Goal: Complete application form

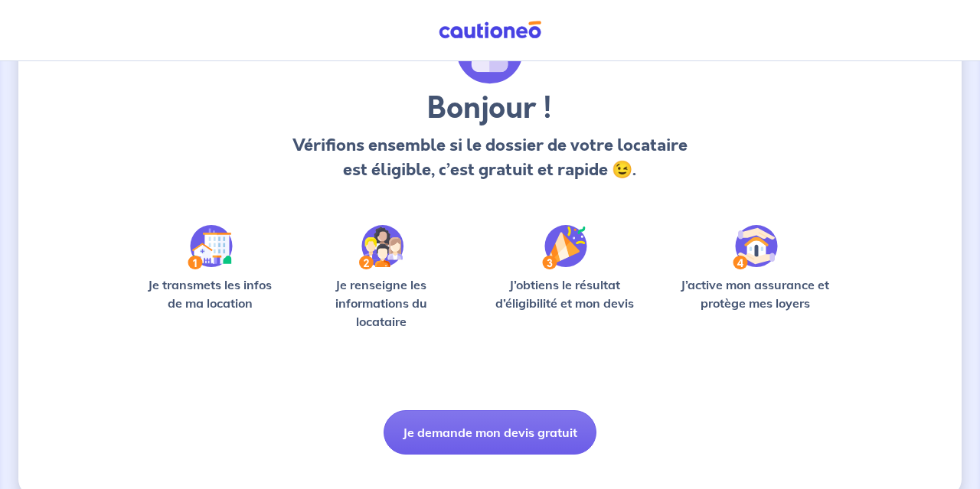
scroll to position [126, 0]
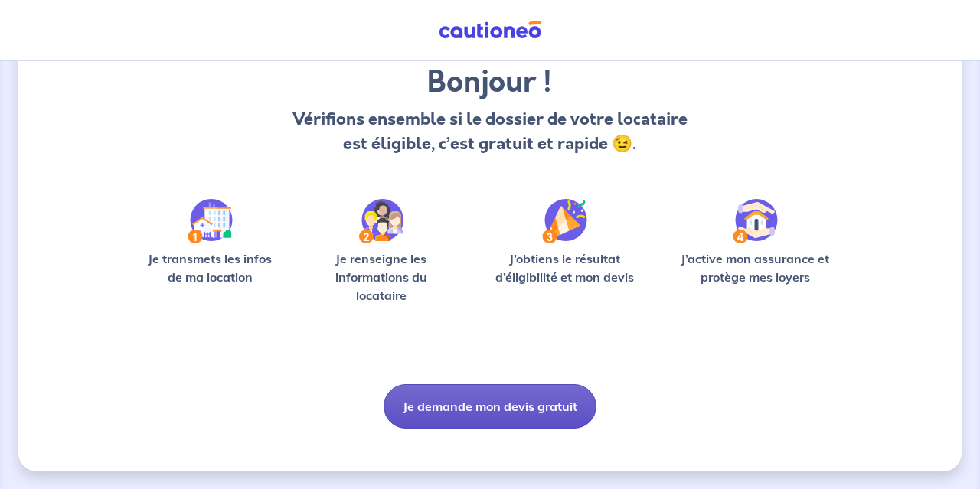
click at [550, 397] on button "Je demande mon devis gratuit" at bounding box center [489, 406] width 213 height 44
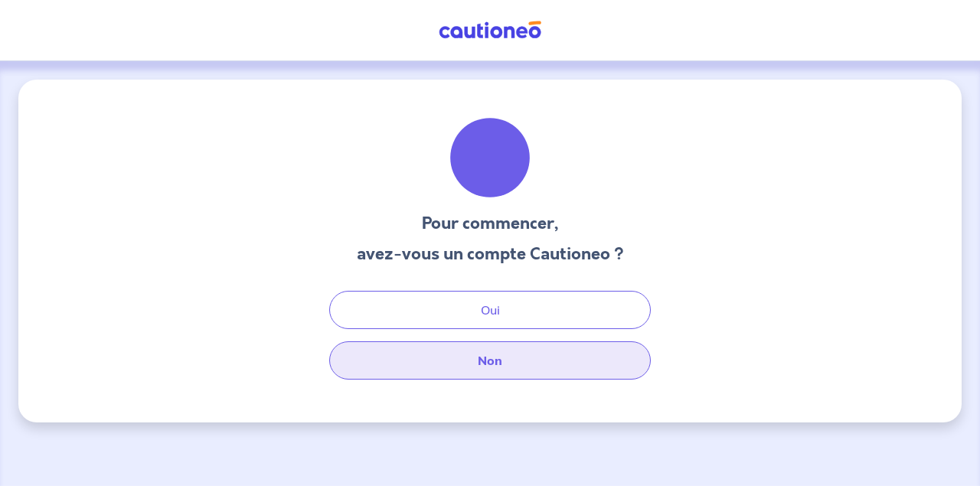
click at [533, 365] on button "Non" at bounding box center [489, 360] width 321 height 38
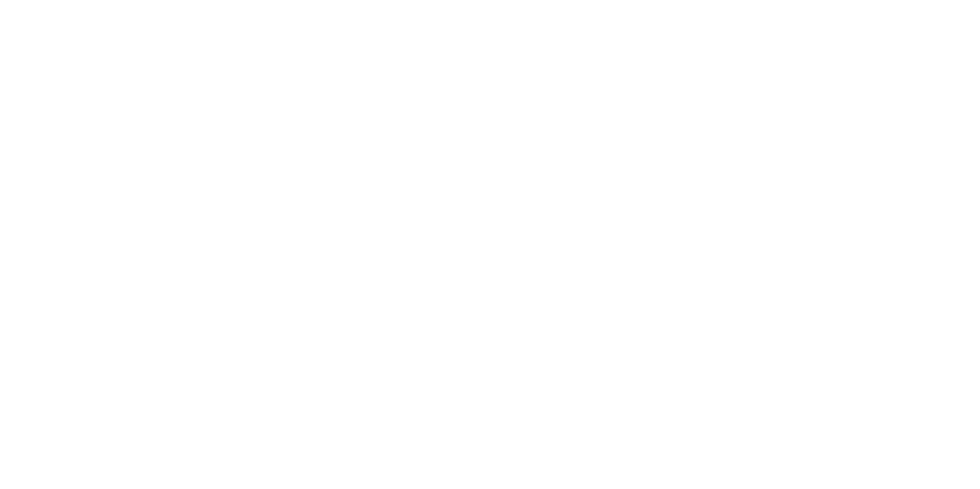
select select "FR"
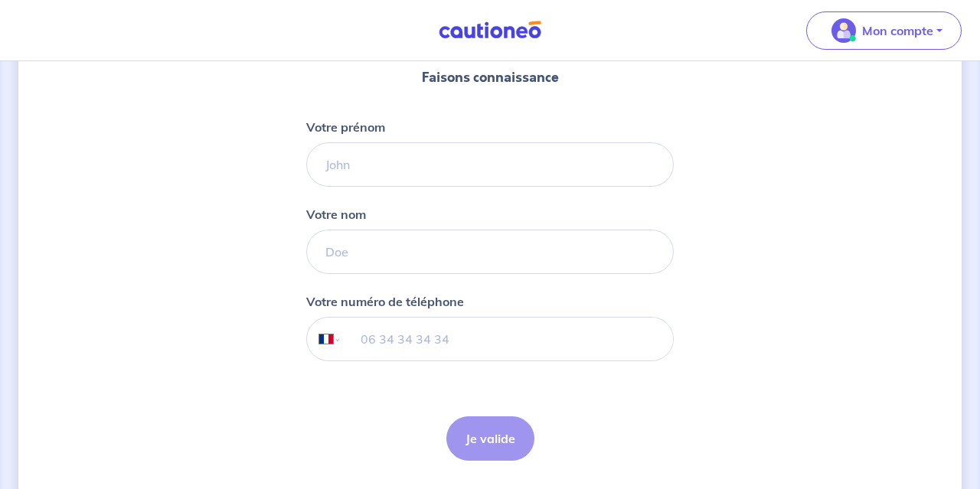
scroll to position [191, 0]
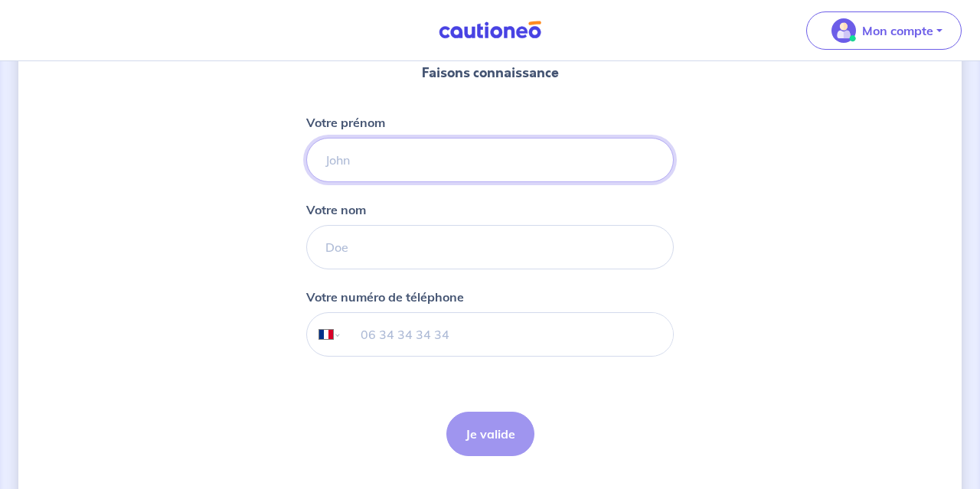
click at [465, 164] on input "Votre prénom" at bounding box center [489, 160] width 367 height 44
type input "Kathline"
click at [440, 242] on input "Votre nom" at bounding box center [489, 247] width 367 height 44
type input "Pailler"
click at [382, 334] on input "tel" at bounding box center [507, 334] width 331 height 43
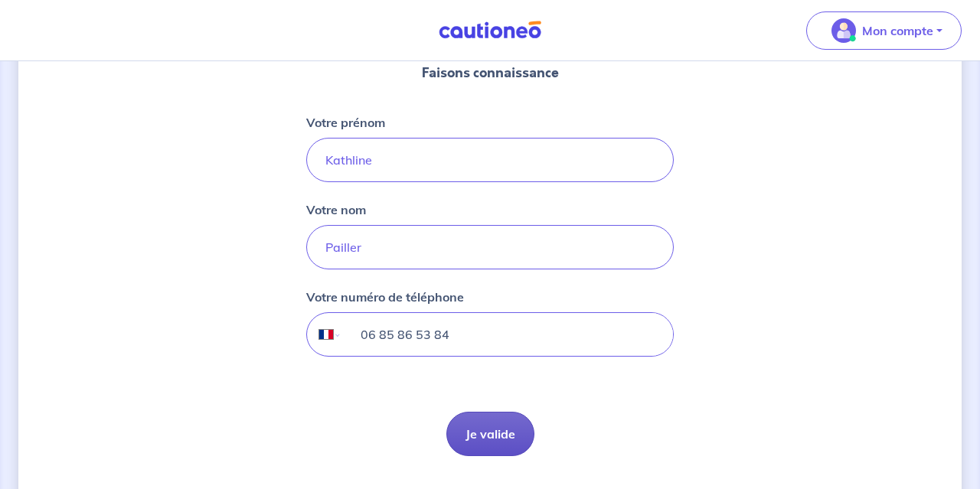
type input "06 85 86 53 84"
click at [478, 425] on button "Je valide" at bounding box center [490, 434] width 88 height 44
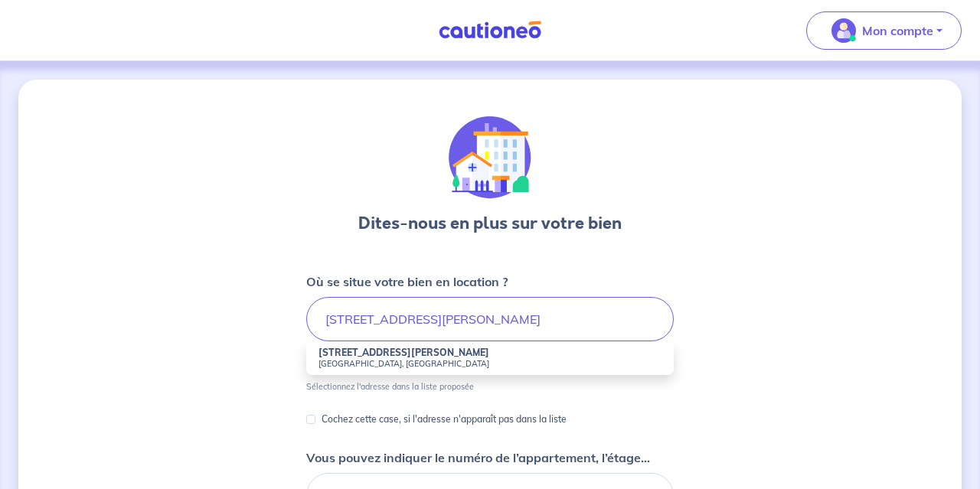
click at [352, 364] on small "[GEOGRAPHIC_DATA], [GEOGRAPHIC_DATA]" at bounding box center [489, 363] width 343 height 11
type input "[STREET_ADDRESS][PERSON_NAME]"
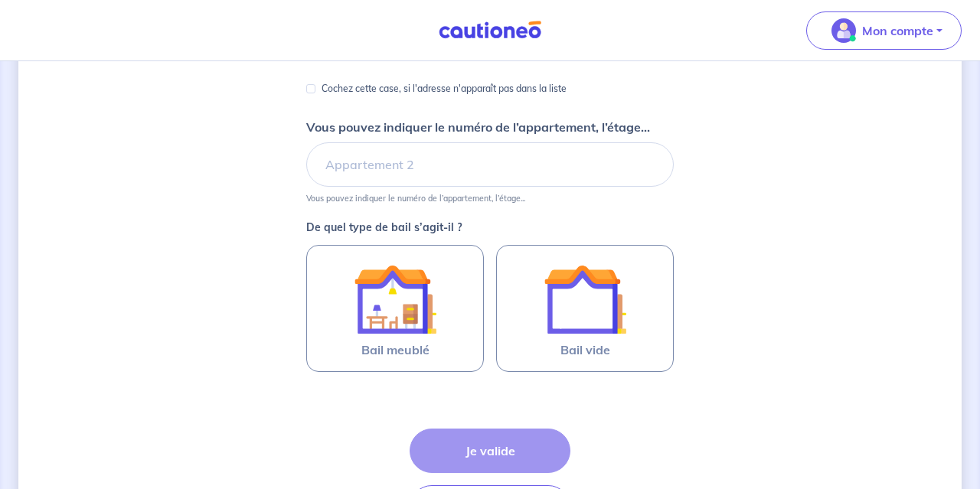
scroll to position [323, 0]
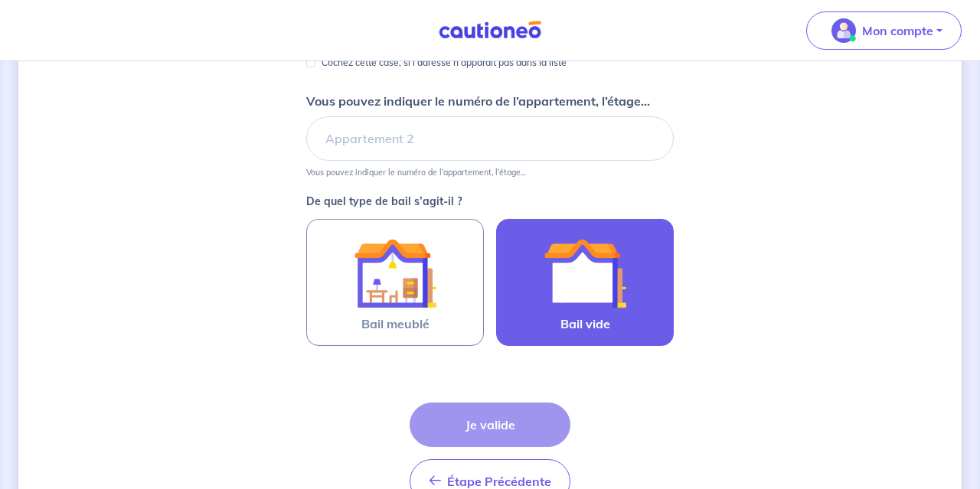
click at [670, 293] on label "Bail vide" at bounding box center [585, 282] width 178 height 127
click at [0, 0] on input "Bail vide" at bounding box center [0, 0] width 0 height 0
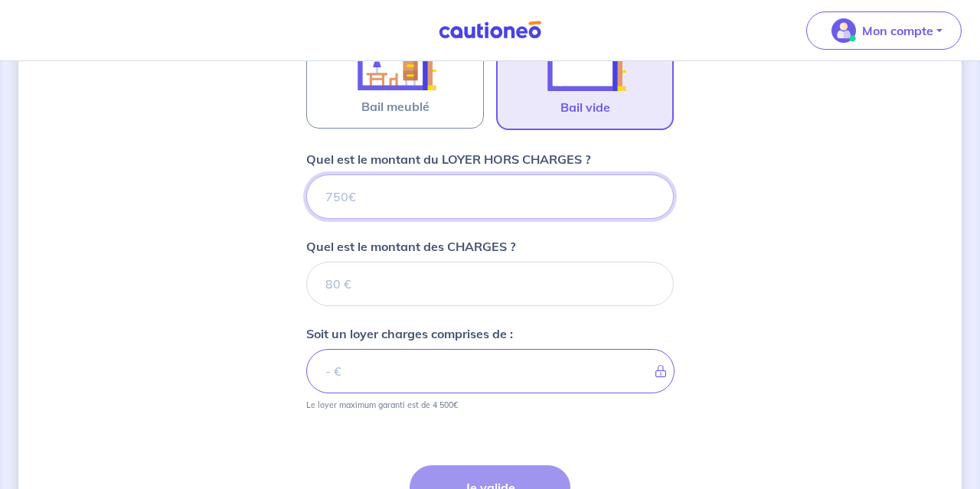
scroll to position [536, 0]
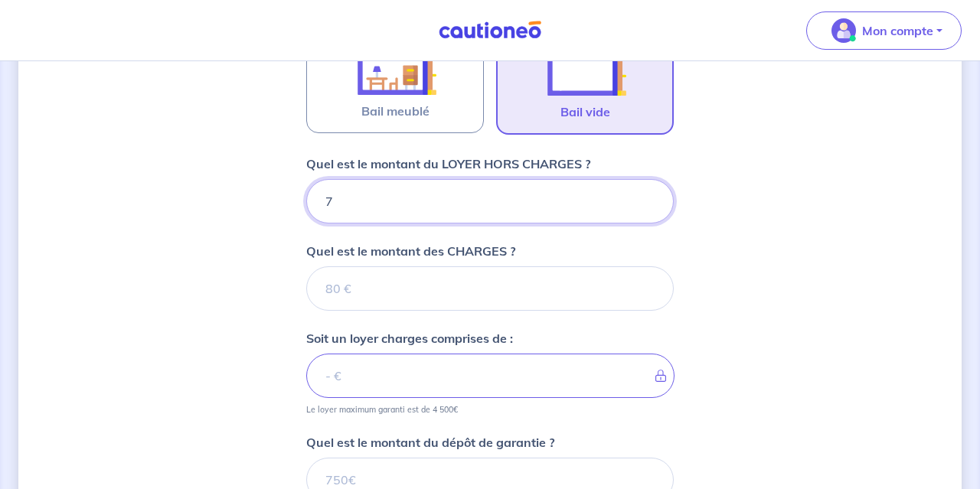
type input "71"
type input "710"
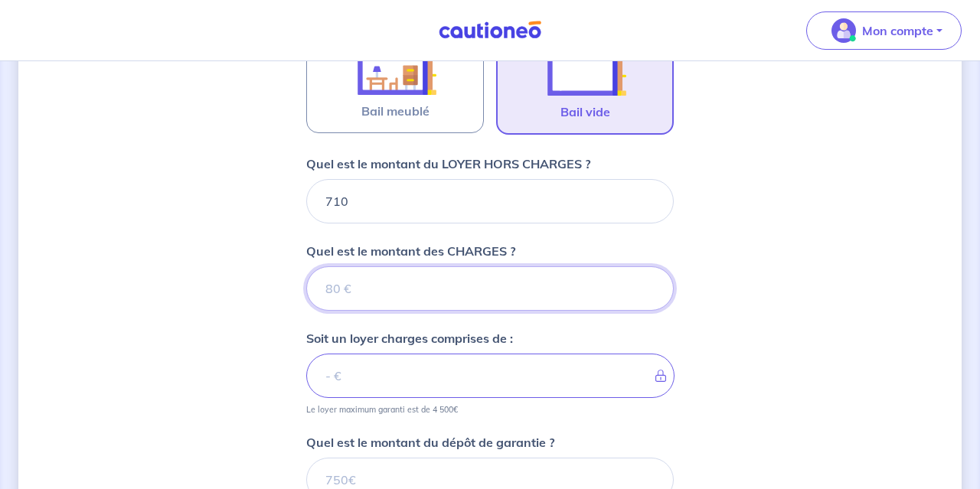
click at [474, 287] on input "Quel est le montant des CHARGES ?" at bounding box center [489, 288] width 367 height 44
type input "30"
type input "740"
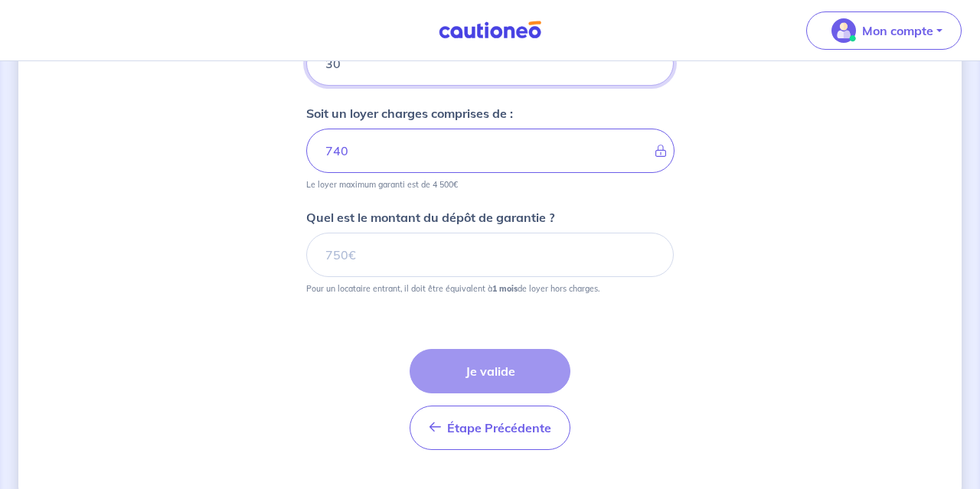
scroll to position [767, 0]
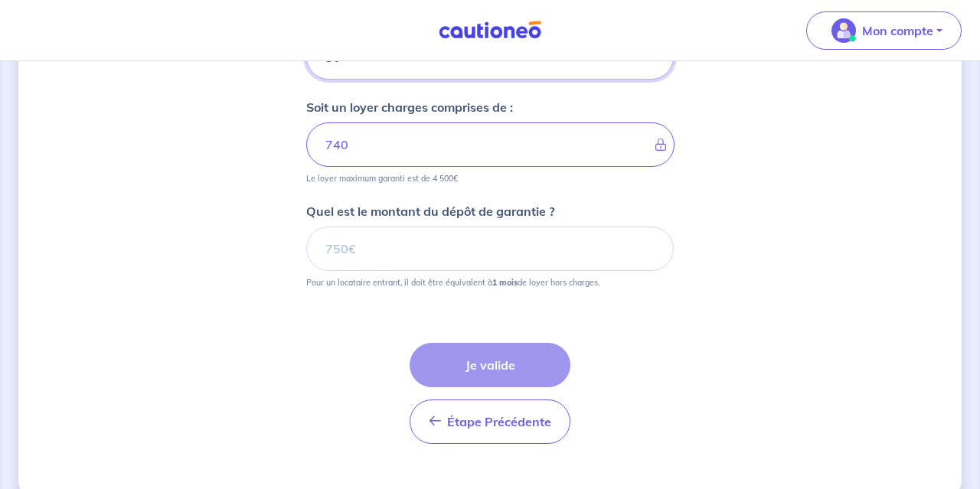
type input "30"
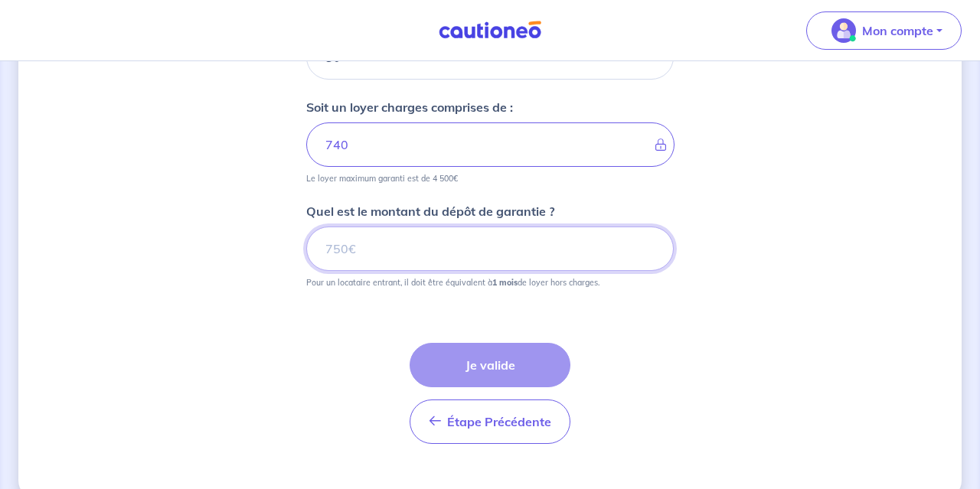
click at [393, 248] on input "Quel est le montant du dépôt de garantie ?" at bounding box center [489, 249] width 367 height 44
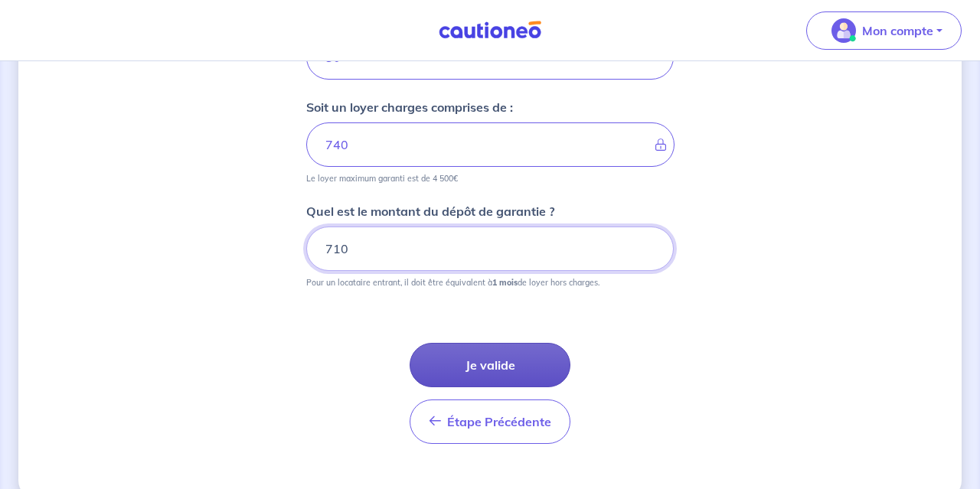
type input "710"
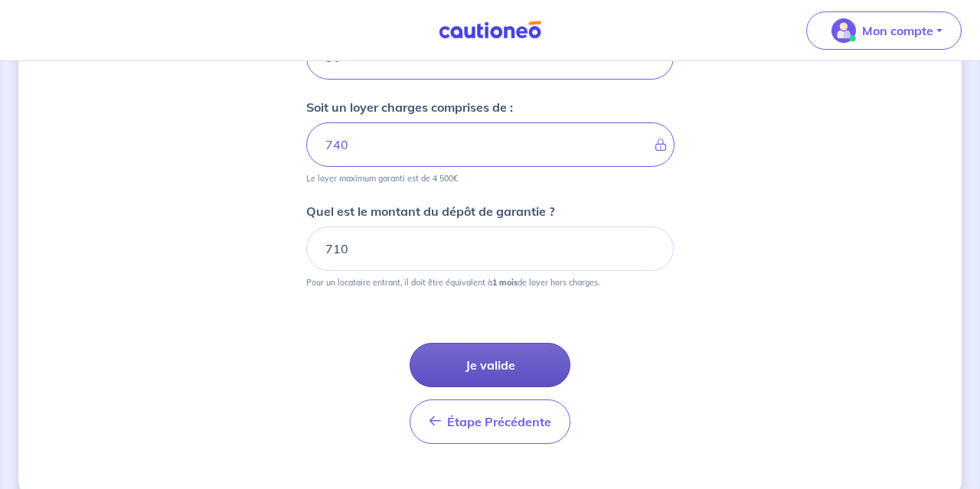
click at [470, 347] on button "Je valide" at bounding box center [489, 365] width 161 height 44
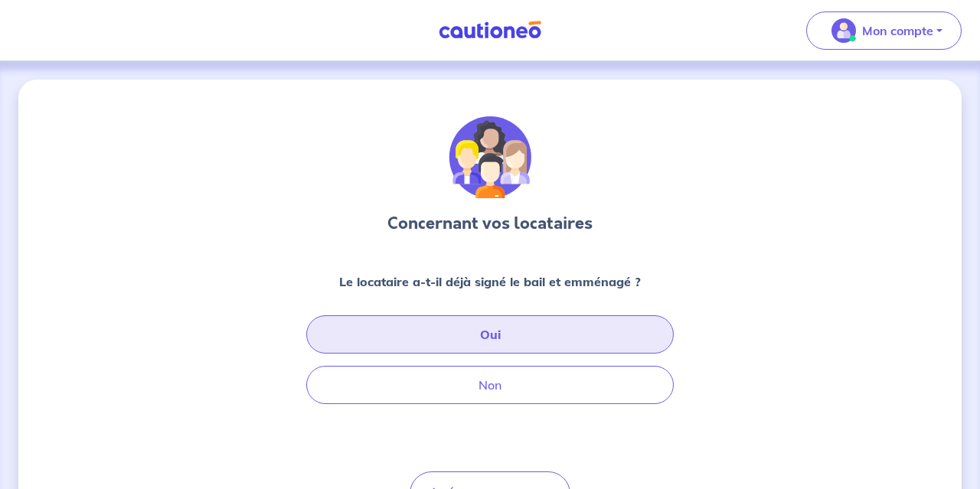
click at [470, 348] on button "Oui" at bounding box center [489, 334] width 367 height 38
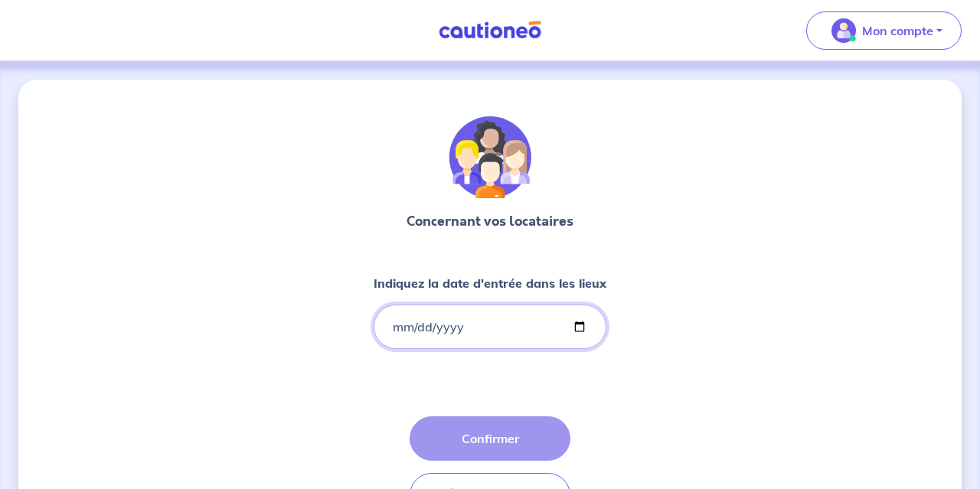
click at [414, 326] on input "Indiquez la date d'entrée dans les lieux" at bounding box center [489, 327] width 233 height 44
click at [399, 325] on input "Indiquez la date d'entrée dans les lieux" at bounding box center [489, 327] width 233 height 44
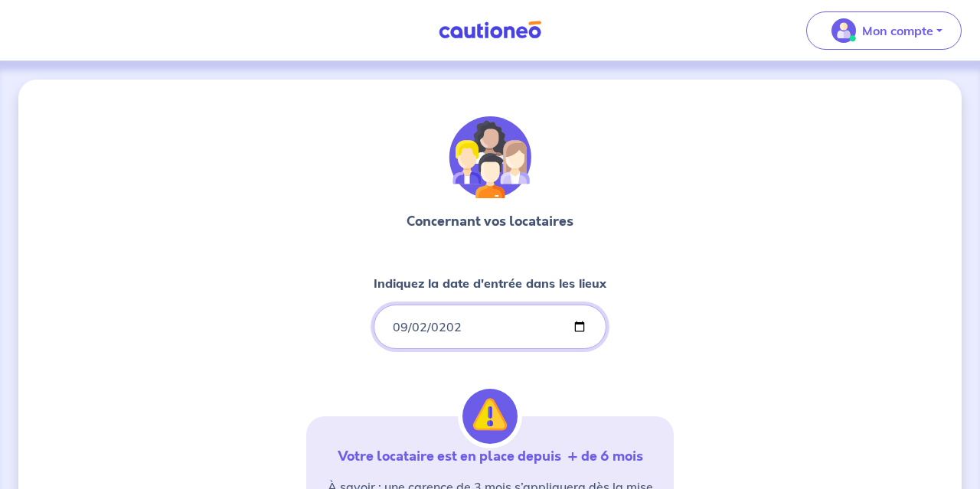
type input "[DATE]"
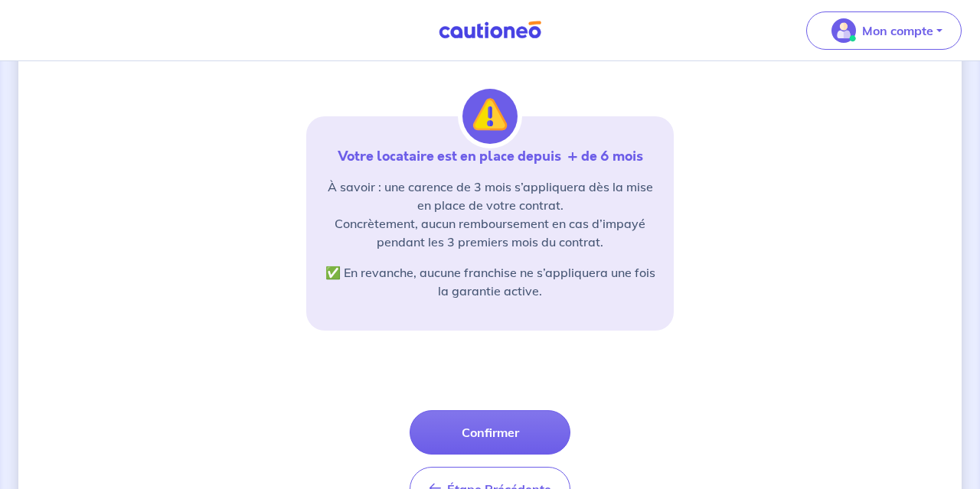
scroll to position [306, 0]
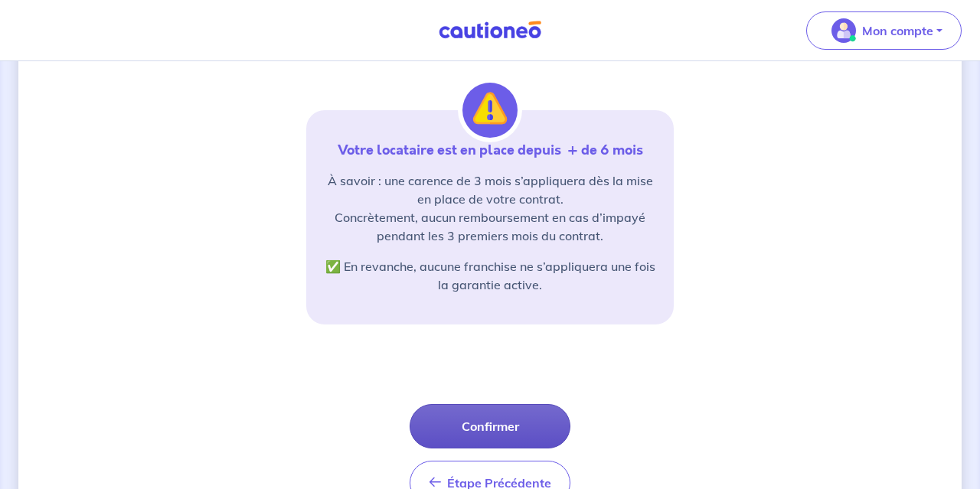
click at [497, 434] on button "Confirmer" at bounding box center [489, 426] width 161 height 44
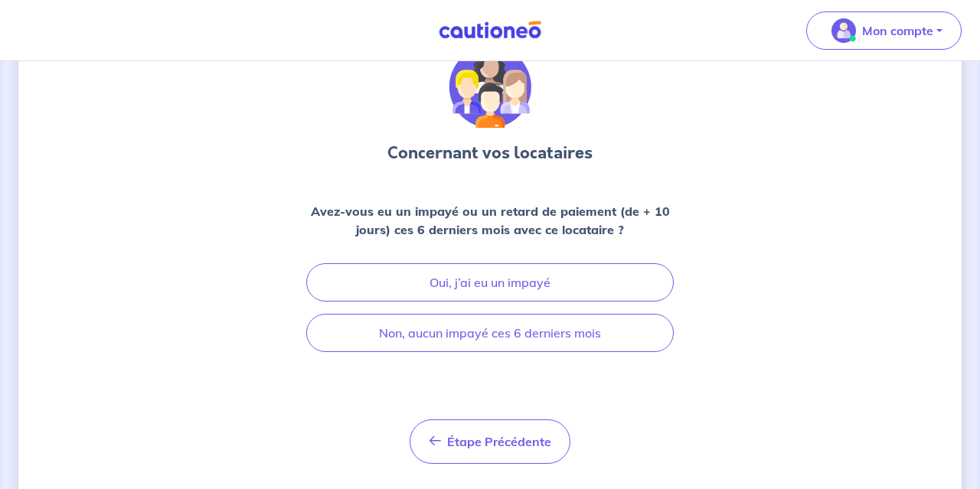
scroll to position [84, 0]
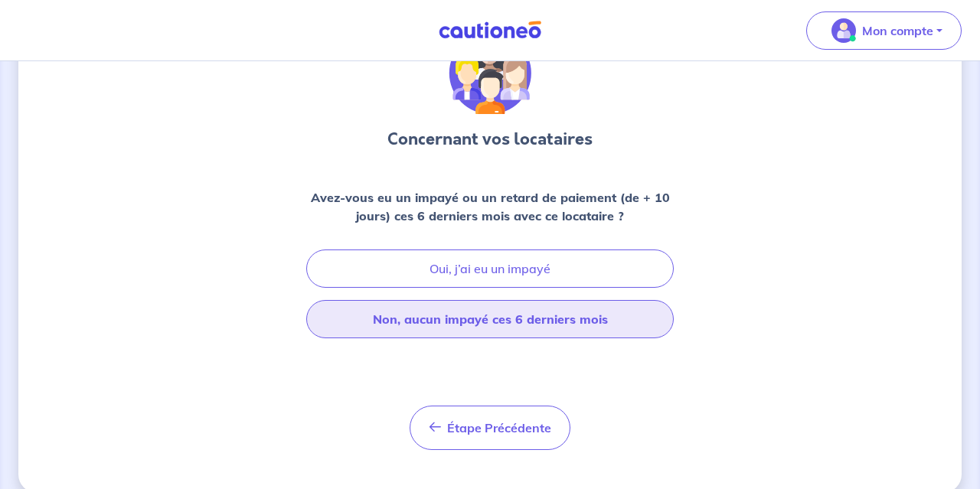
click at [526, 324] on button "Non, aucun impayé ces 6 derniers mois" at bounding box center [489, 319] width 367 height 38
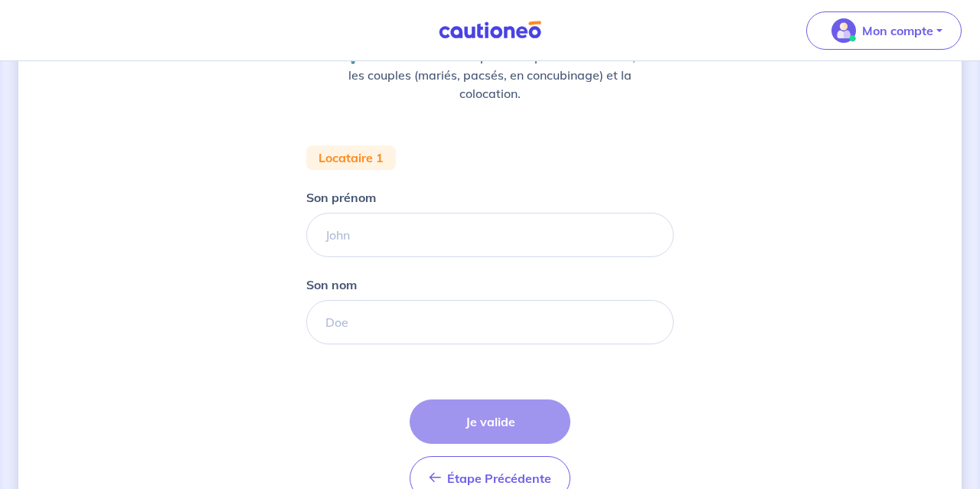
scroll to position [227, 0]
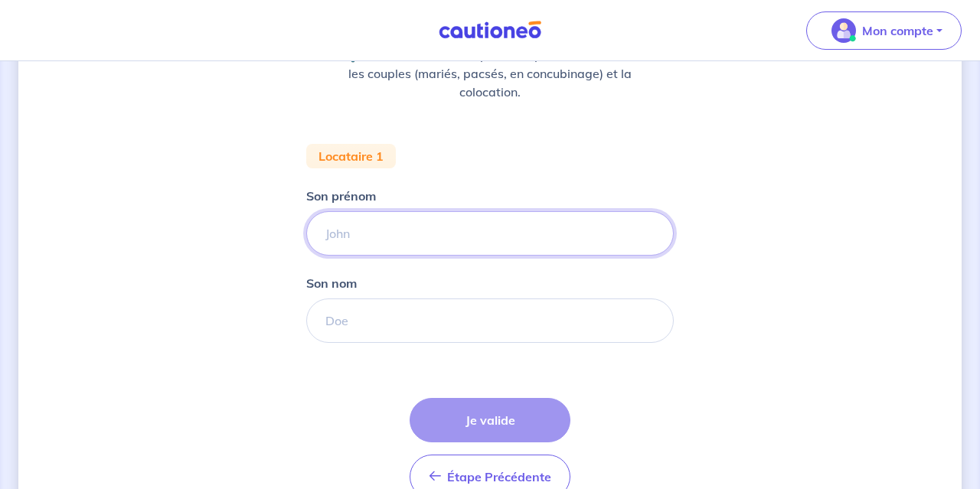
click at [441, 234] on input "Son prénom" at bounding box center [489, 233] width 367 height 44
type input "[PERSON_NAME]"
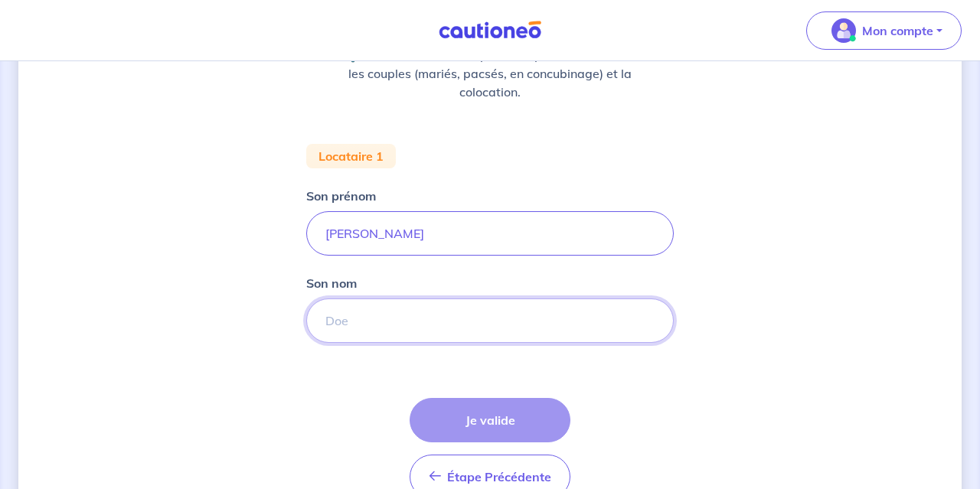
click at [373, 311] on input "Son nom" at bounding box center [489, 320] width 367 height 44
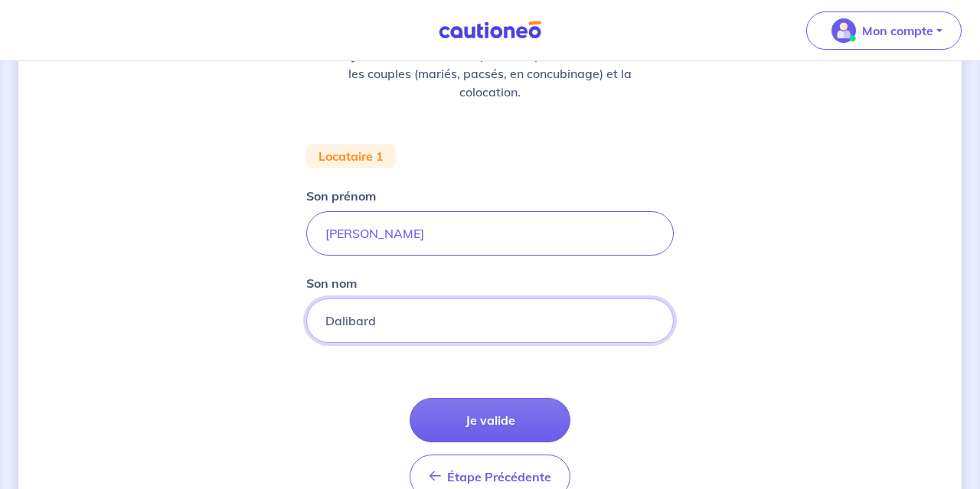
type input "Dalibard"
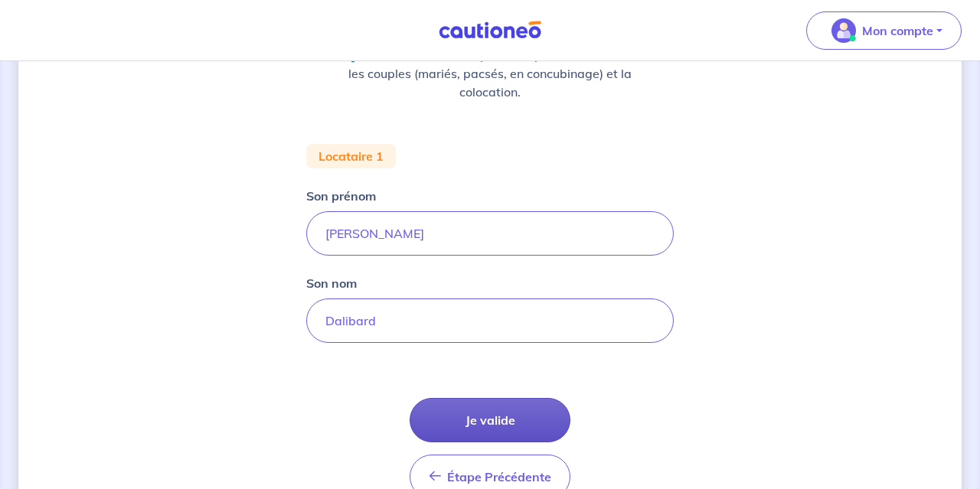
click at [443, 422] on button "Je valide" at bounding box center [489, 420] width 161 height 44
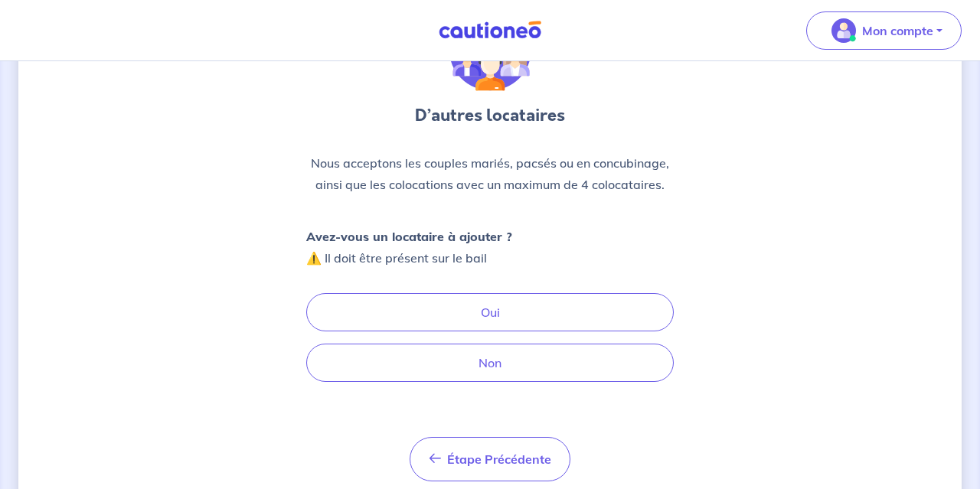
scroll to position [126, 0]
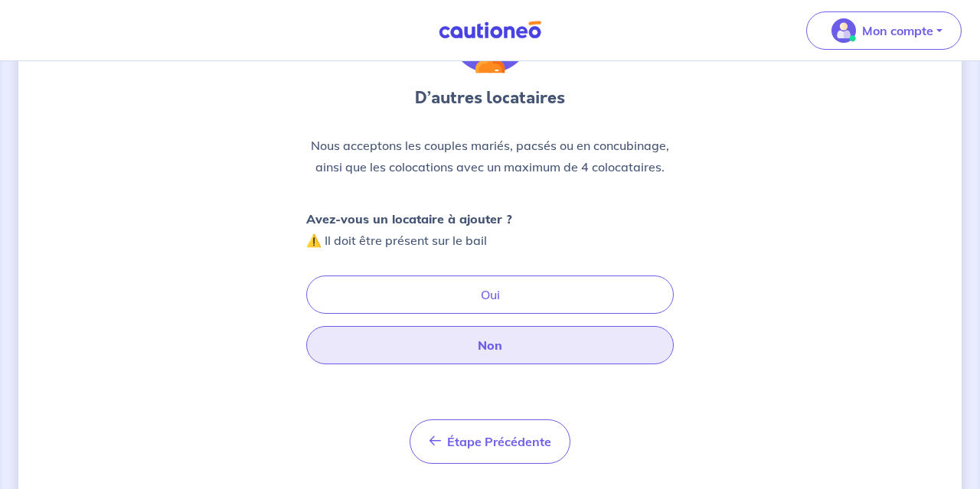
click at [578, 341] on button "Non" at bounding box center [489, 345] width 367 height 38
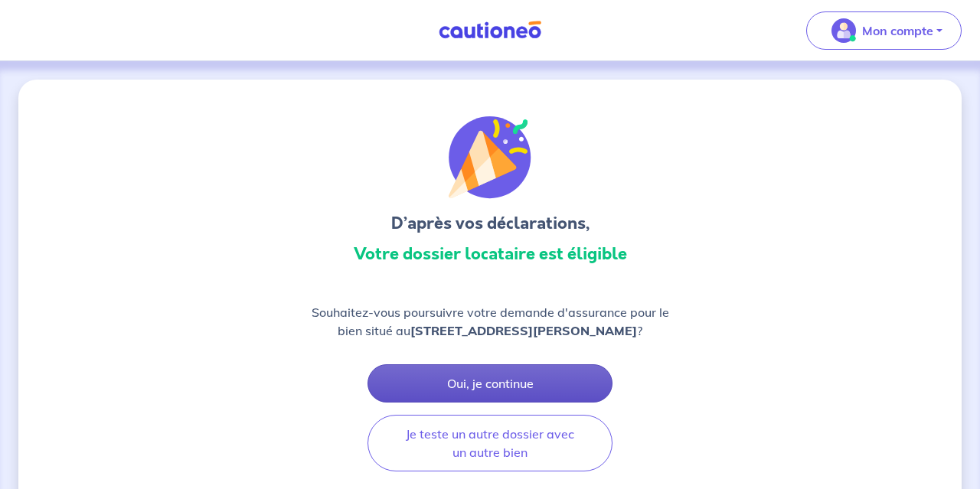
click at [534, 382] on button "Oui, je continue" at bounding box center [489, 383] width 245 height 38
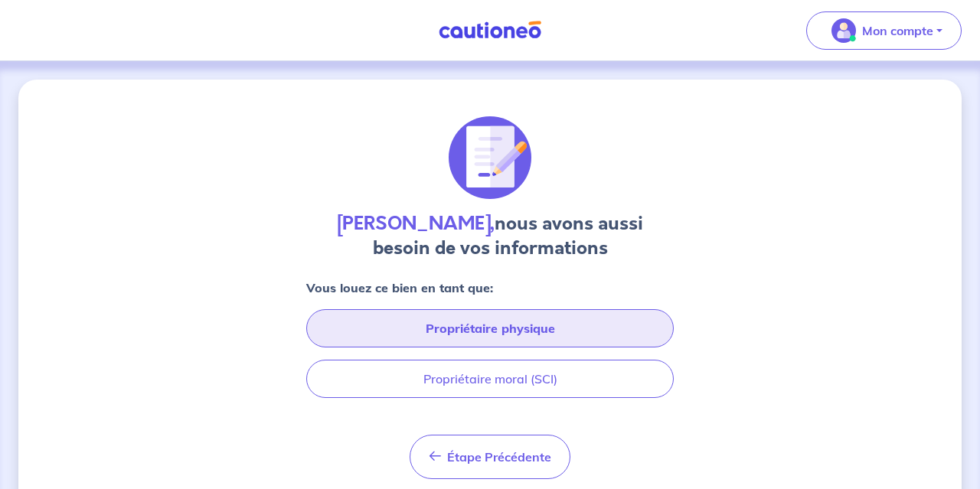
click at [572, 330] on button "Propriétaire physique" at bounding box center [489, 328] width 367 height 38
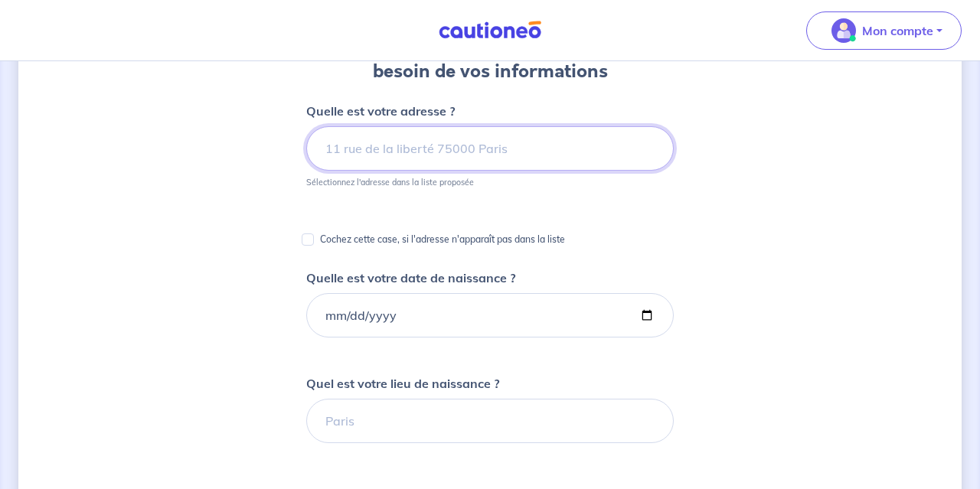
scroll to position [189, 0]
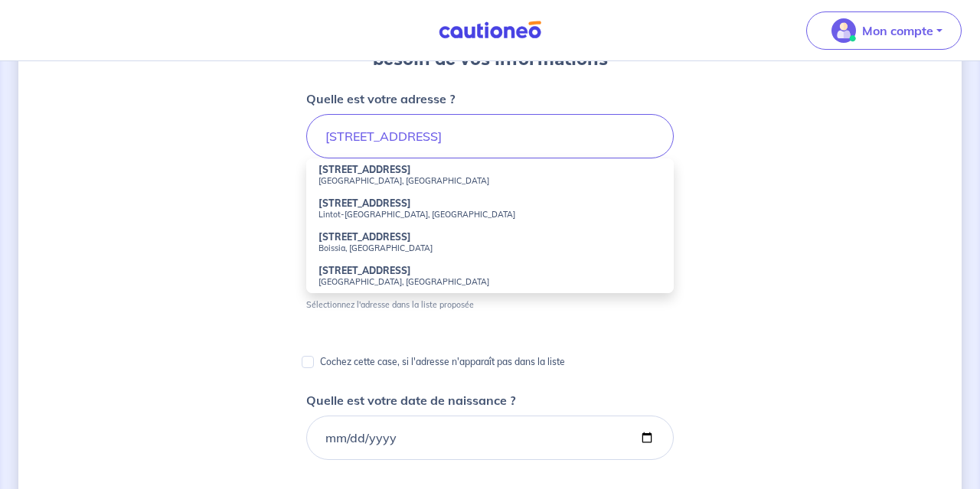
click at [364, 209] on small "Lintot-[GEOGRAPHIC_DATA], [GEOGRAPHIC_DATA]" at bounding box center [489, 214] width 343 height 11
type input "[STREET_ADDRESS]"
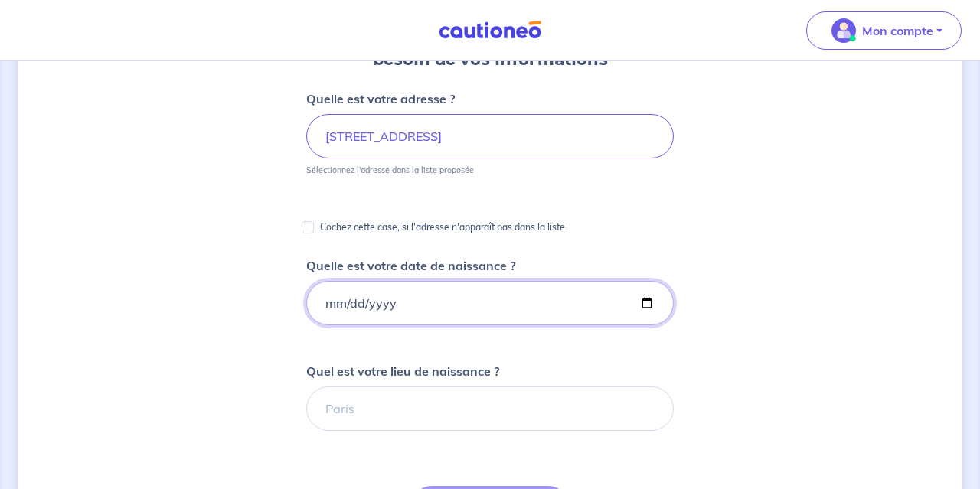
click at [341, 311] on input "Quelle est votre date de naissance ?" at bounding box center [489, 303] width 367 height 44
type input "[DATE]"
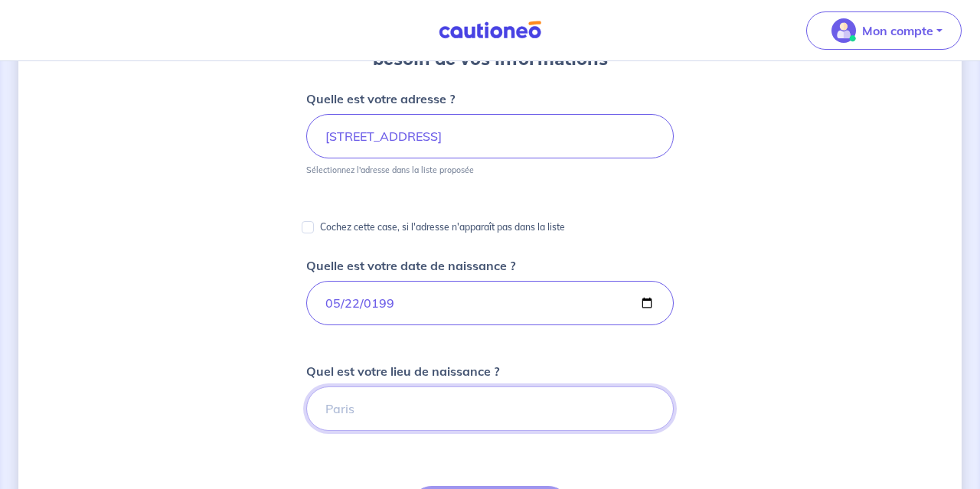
click at [571, 419] on input "Quel est votre lieu de naissance ?" at bounding box center [489, 408] width 367 height 44
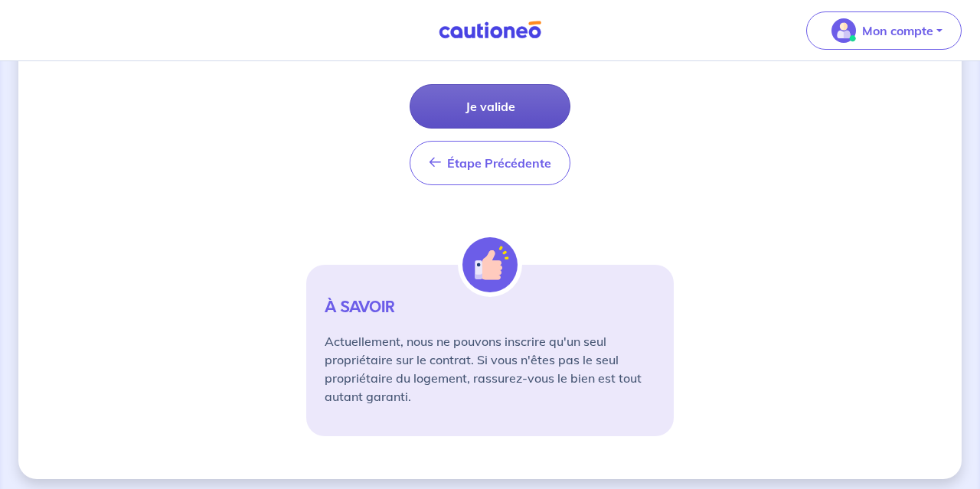
type input "[GEOGRAPHIC_DATA]"
click at [540, 121] on button "Je valide" at bounding box center [489, 106] width 161 height 44
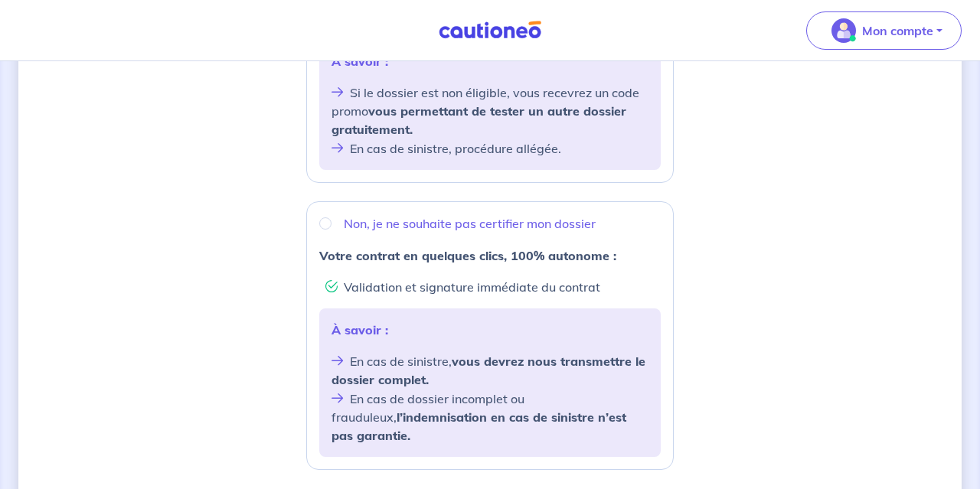
scroll to position [465, 0]
click at [324, 222] on input "Non, je ne souhaite pas certifier mon dossier" at bounding box center [325, 223] width 12 height 12
radio input "true"
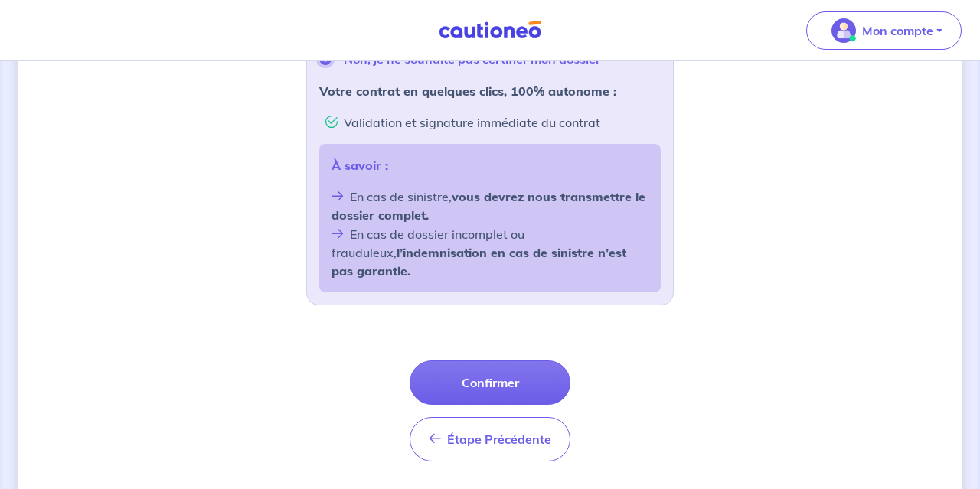
scroll to position [654, 0]
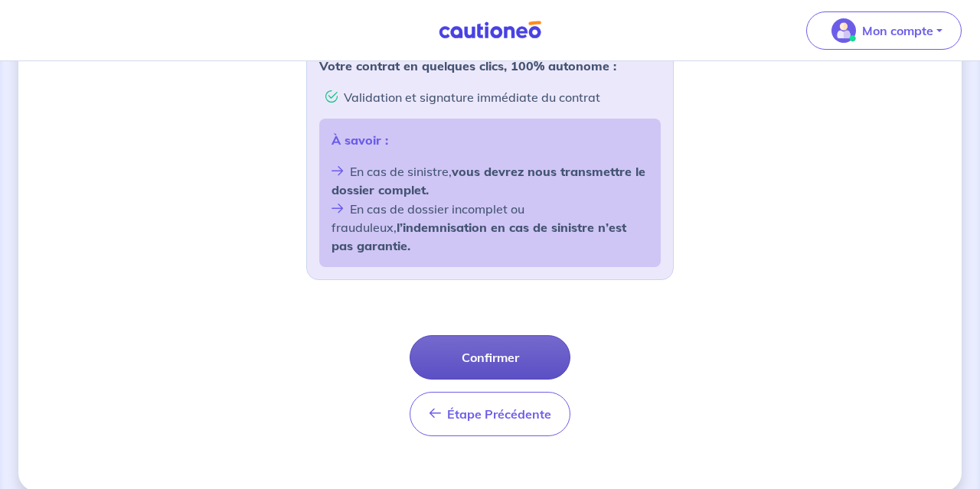
click at [488, 335] on button "Confirmer" at bounding box center [489, 357] width 161 height 44
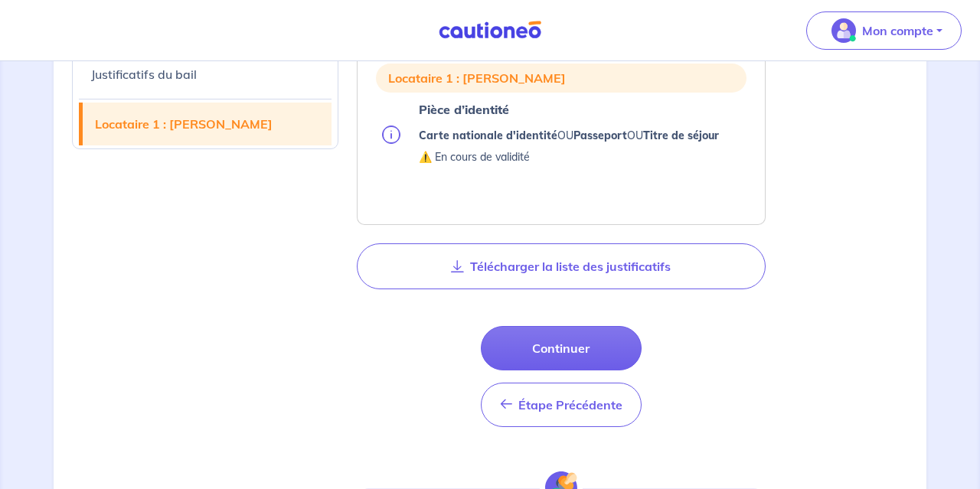
scroll to position [1077, 0]
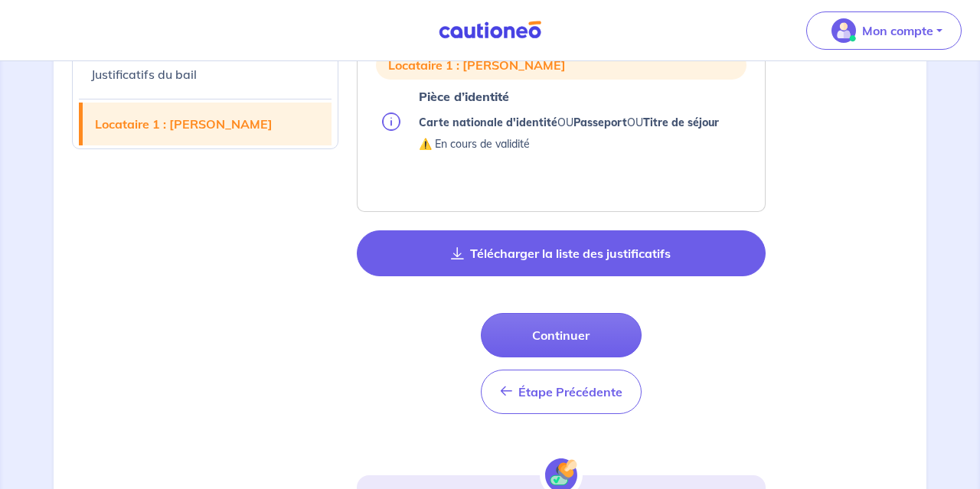
click at [633, 240] on button "Télécharger la liste des justificatifs" at bounding box center [561, 253] width 409 height 46
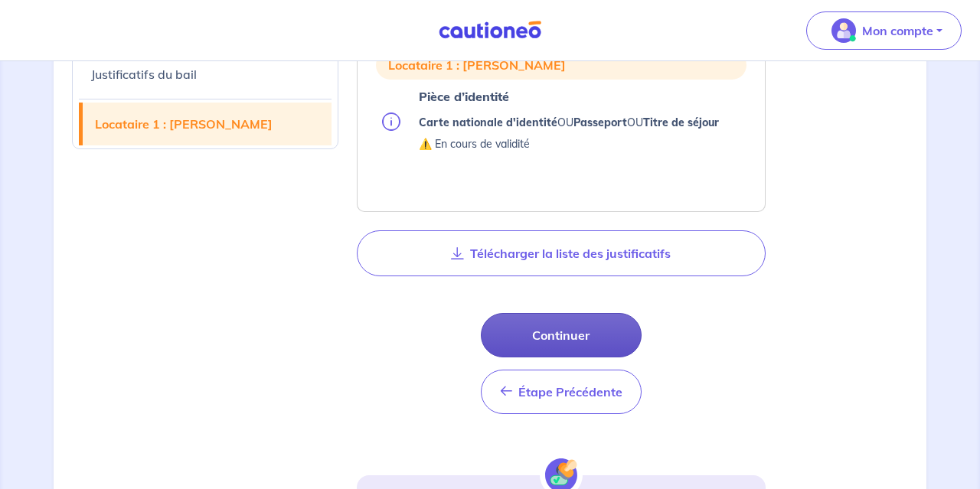
click at [581, 334] on button "Continuer" at bounding box center [561, 335] width 161 height 44
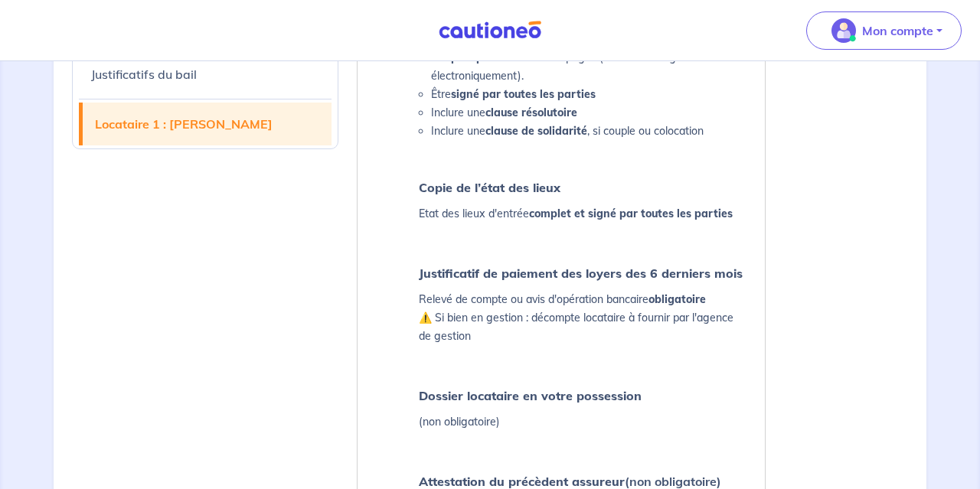
select select "FR"
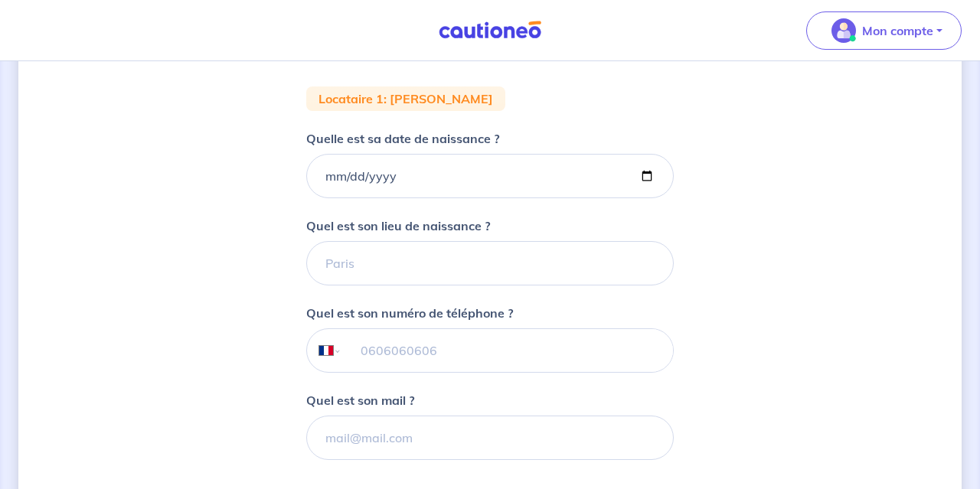
scroll to position [298, 0]
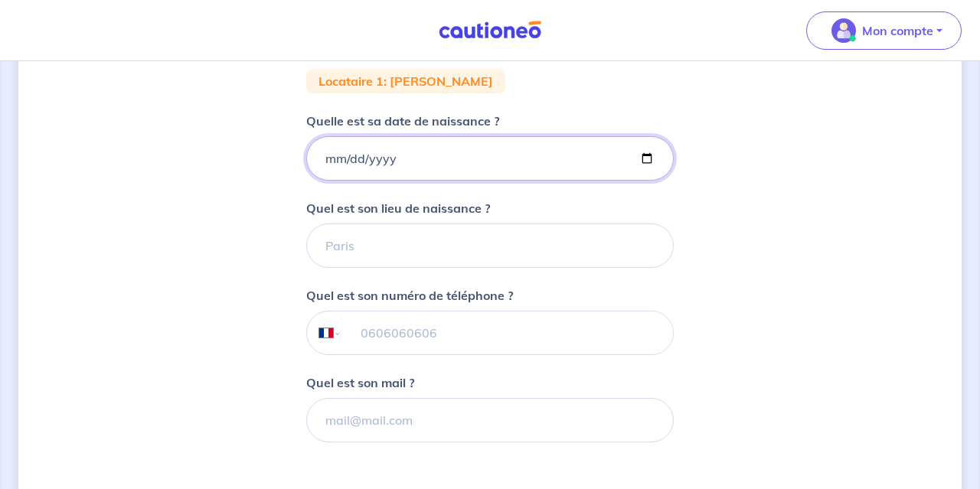
click at [380, 148] on input "Quelle est sa date de naissance ?" at bounding box center [489, 158] width 367 height 44
type input "[DATE]"
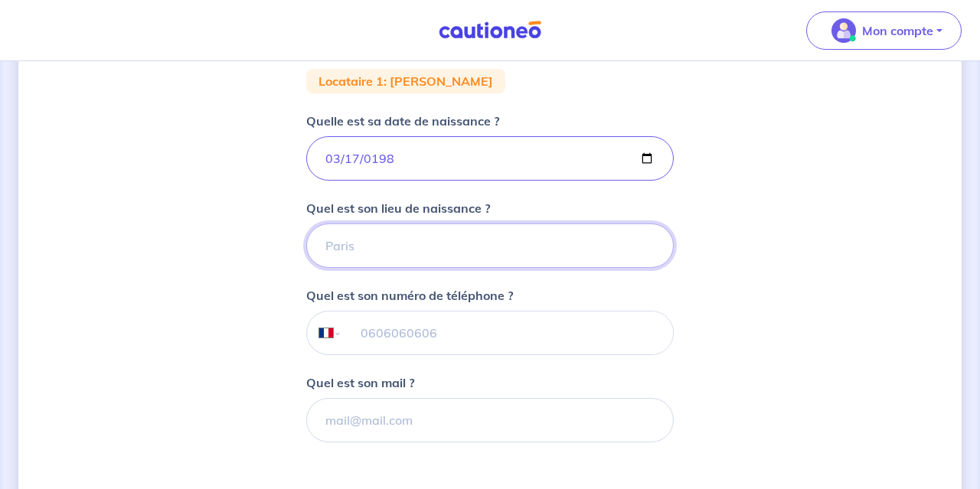
click at [394, 249] on input "Quel est son lieu de naissance ?" at bounding box center [489, 245] width 367 height 44
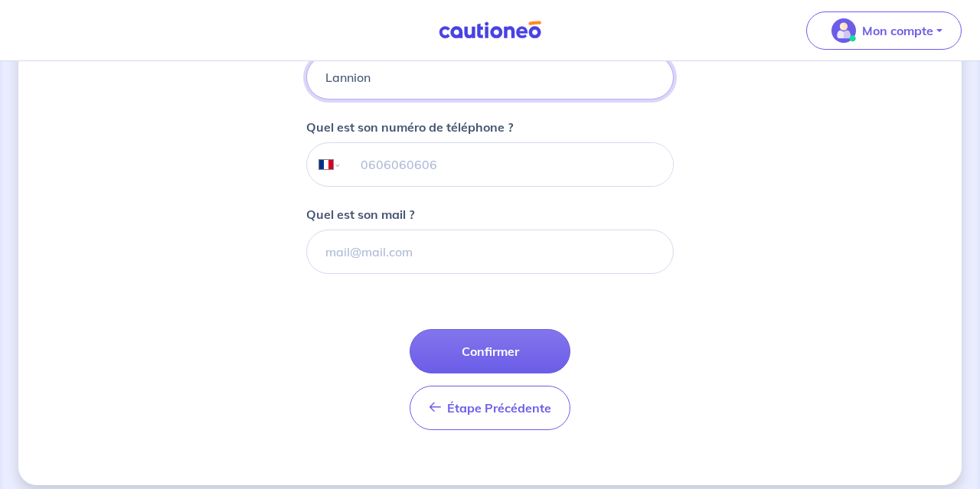
scroll to position [478, 0]
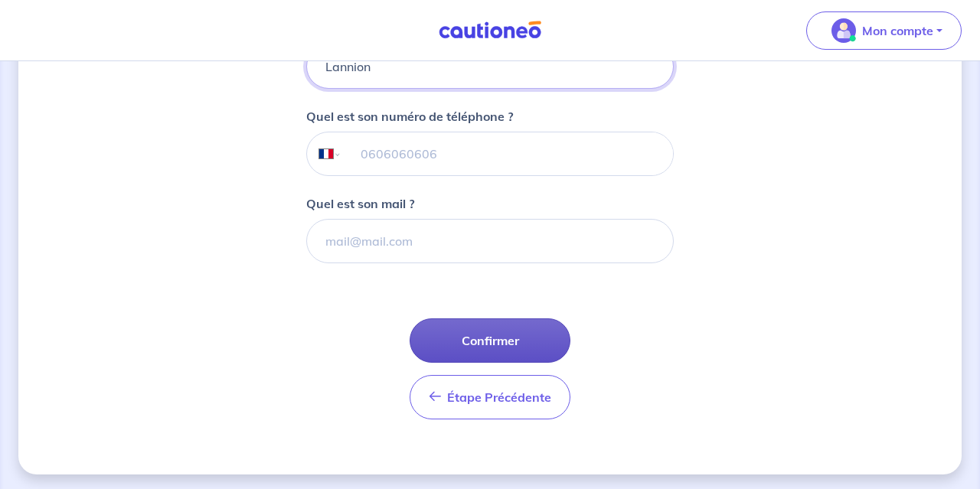
type input "Lannion"
click at [510, 341] on button "Confirmer" at bounding box center [489, 340] width 161 height 44
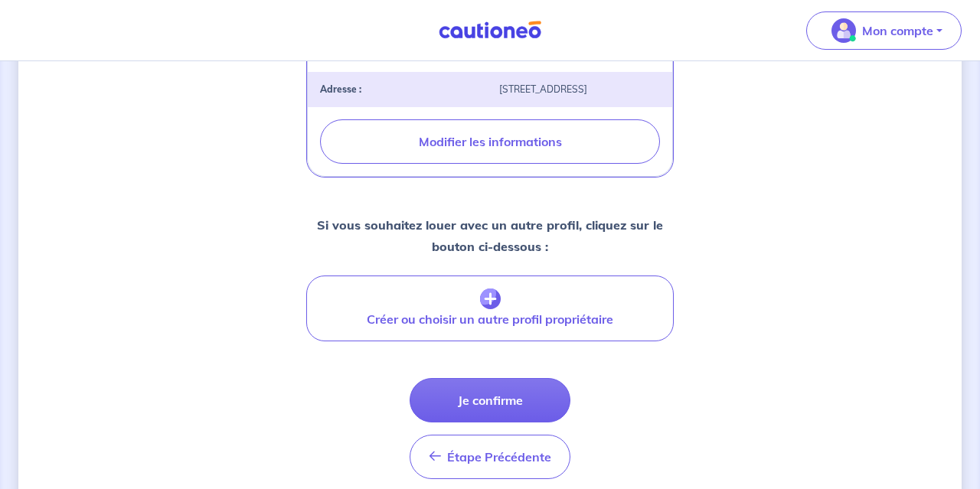
scroll to position [574, 0]
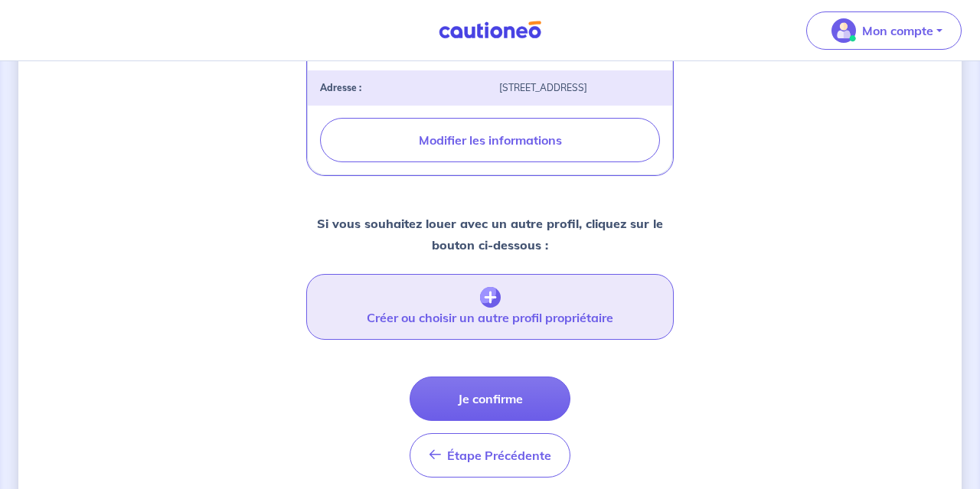
click at [499, 287] on img "button" at bounding box center [490, 297] width 21 height 21
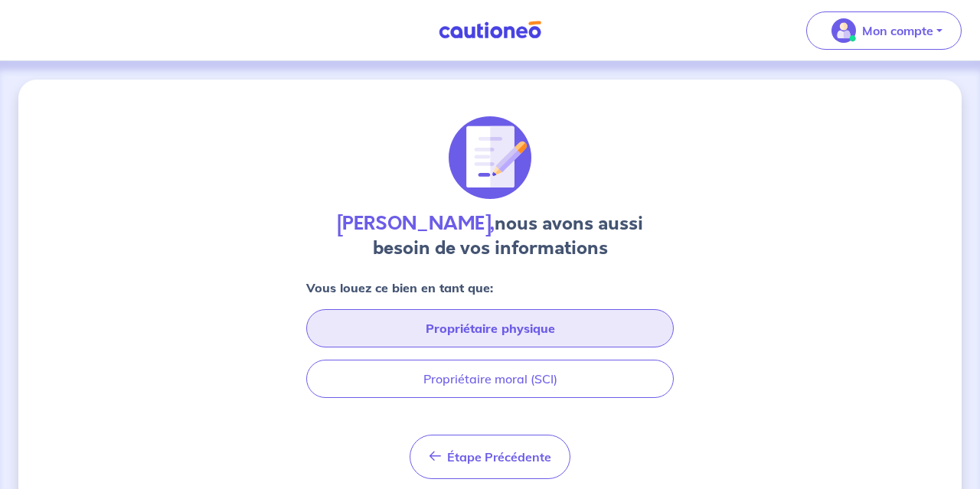
click at [501, 324] on button "Propriétaire physique" at bounding box center [489, 328] width 367 height 38
select select "FR"
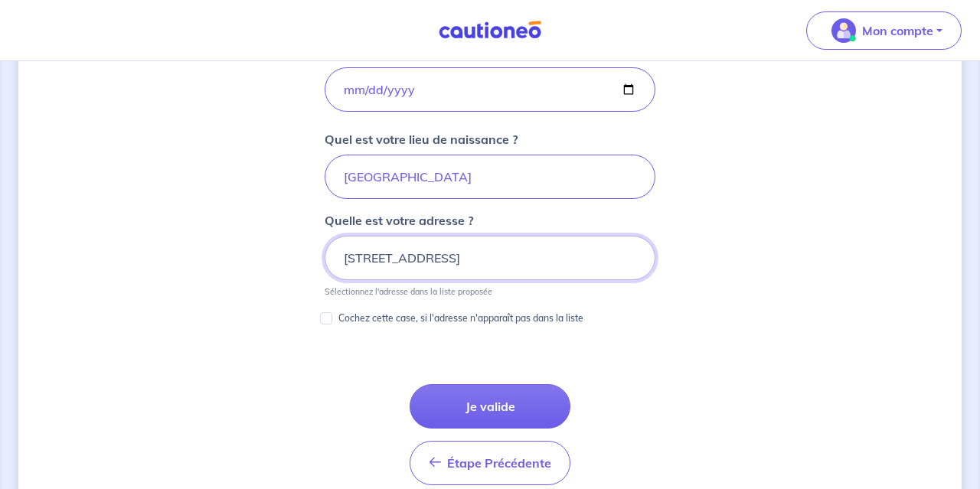
scroll to position [871, 0]
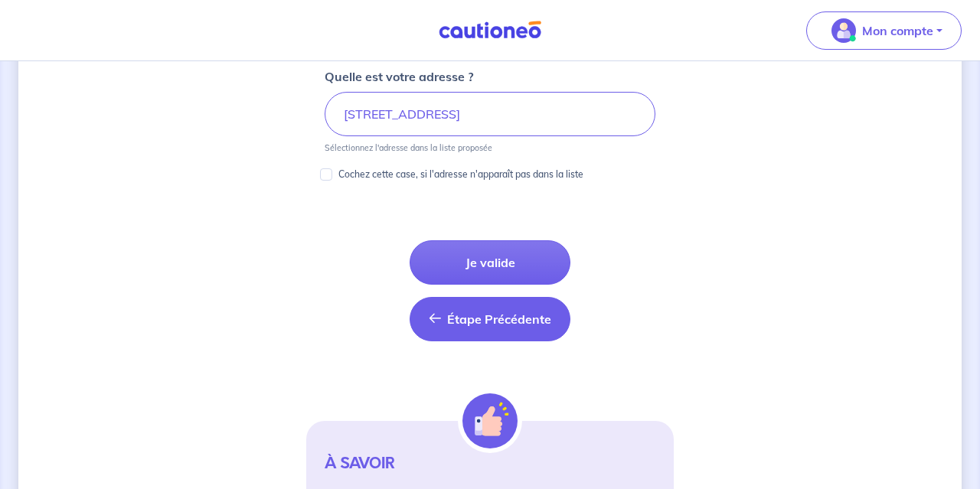
click at [527, 311] on span "Étape Précédente" at bounding box center [499, 318] width 104 height 15
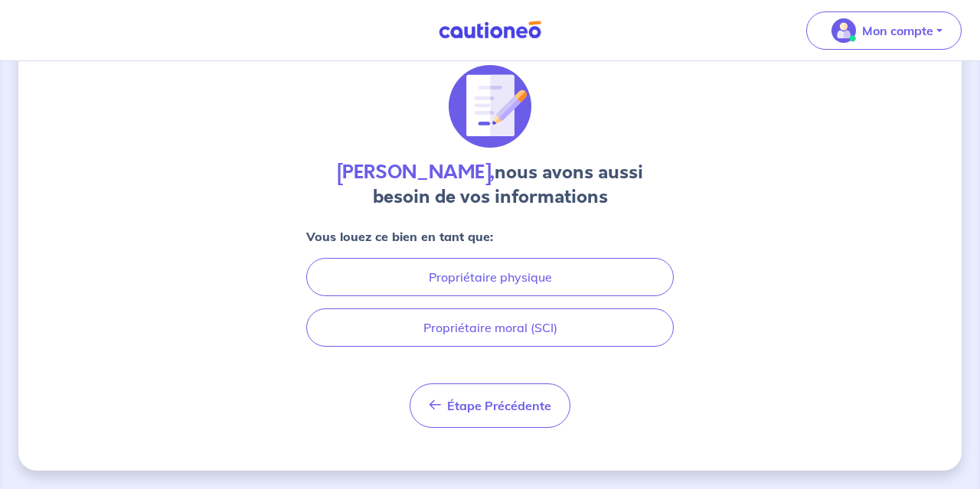
scroll to position [49, 0]
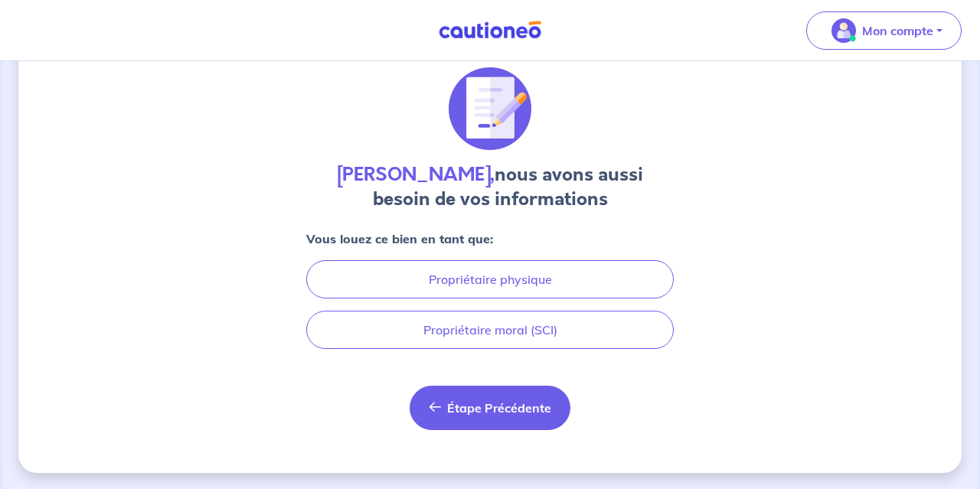
click at [485, 400] on span "Étape Précédente" at bounding box center [499, 407] width 104 height 15
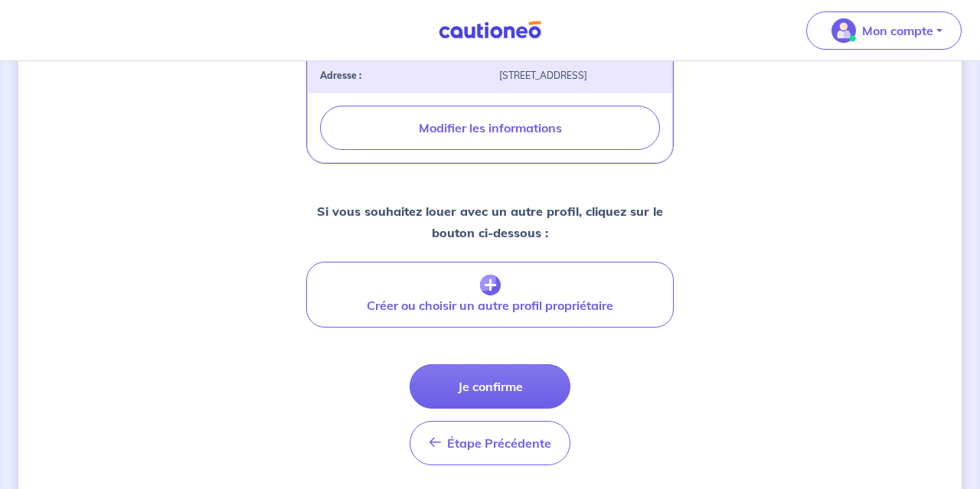
scroll to position [623, 0]
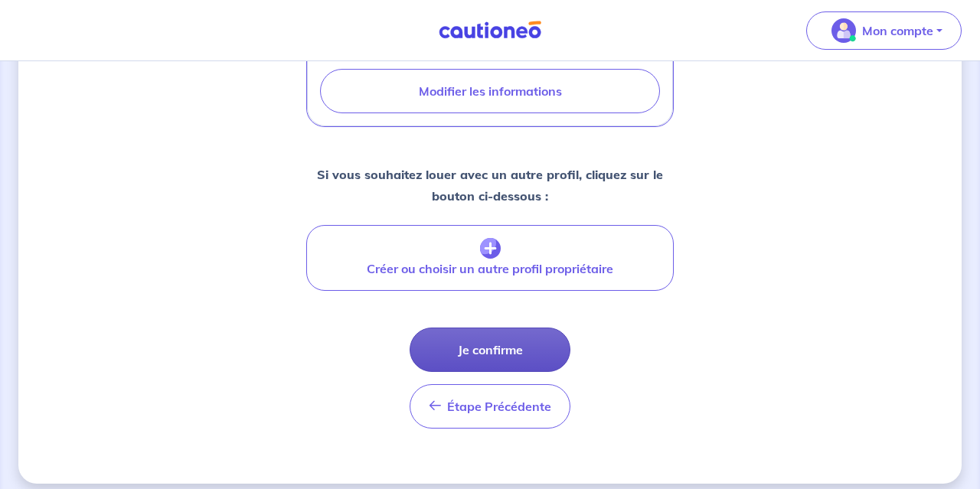
click at [545, 348] on button "Je confirme" at bounding box center [489, 350] width 161 height 44
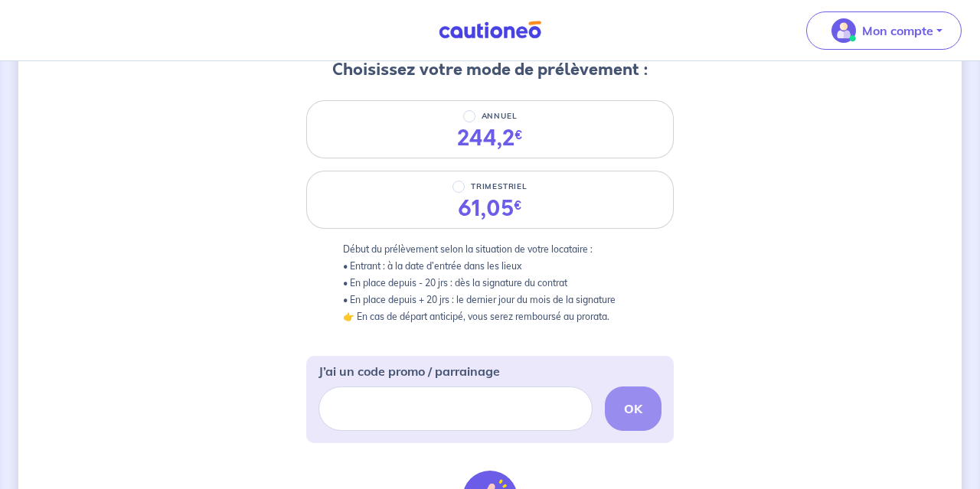
scroll to position [210, 0]
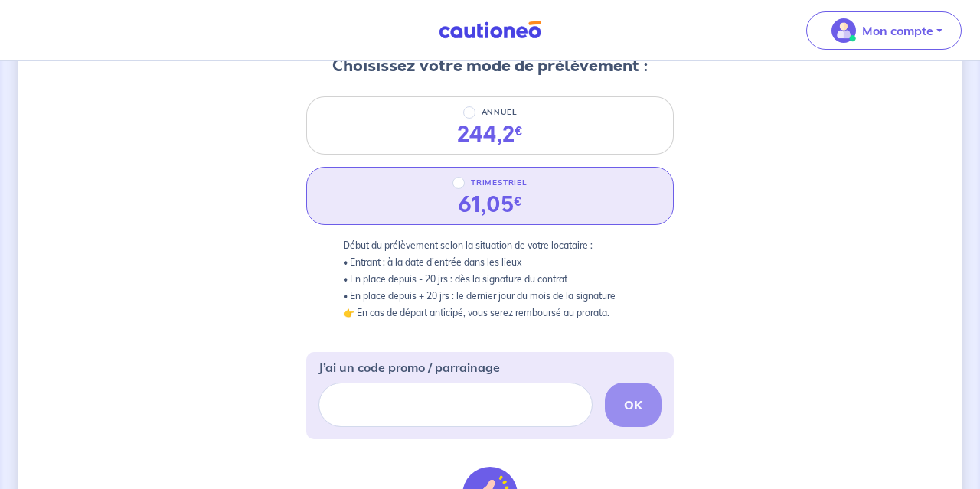
click at [626, 197] on div "TRIMESTRIEL 61,05 €" at bounding box center [489, 196] width 367 height 58
radio input "true"
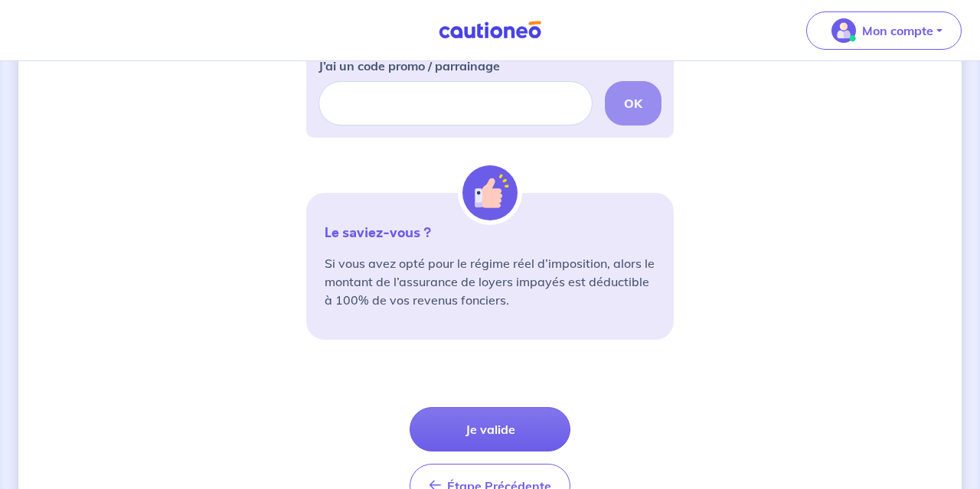
scroll to position [543, 0]
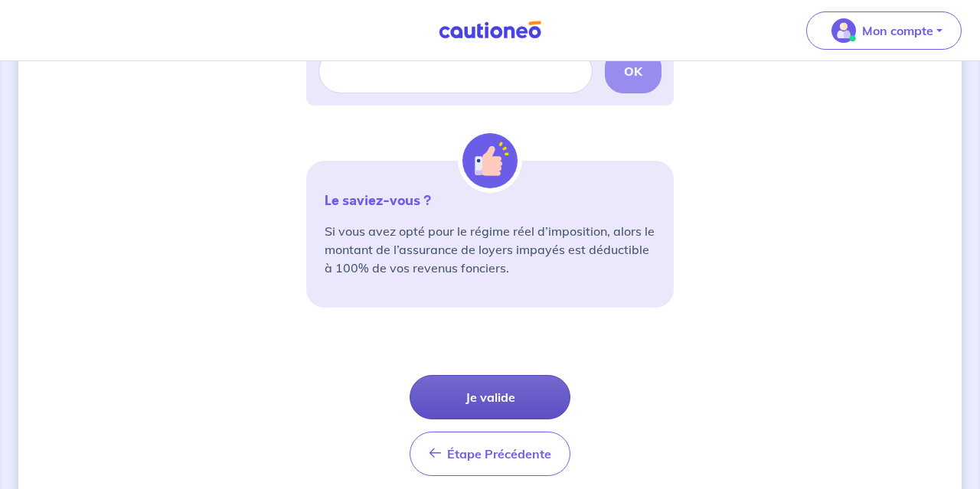
click at [540, 399] on button "Je valide" at bounding box center [489, 397] width 161 height 44
